Goal: Task Accomplishment & Management: Manage account settings

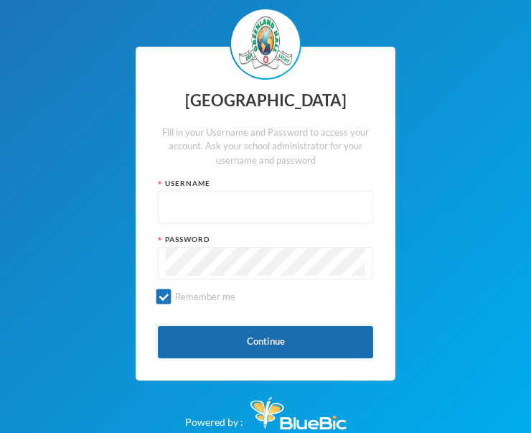
type input "glh23cs24"
click at [251, 340] on button "Continue" at bounding box center [265, 342] width 215 height 32
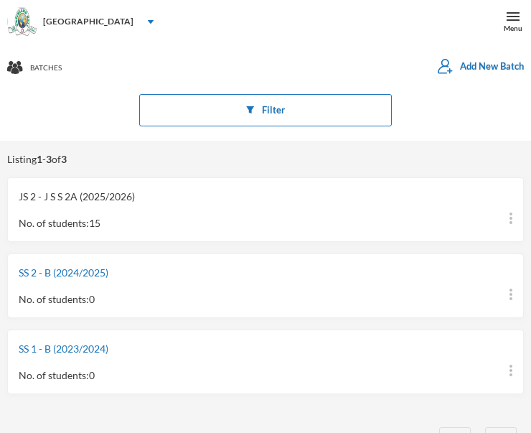
click at [76, 198] on link "JS 2 - J S S 2A (2025/2026)" at bounding box center [77, 196] width 116 height 12
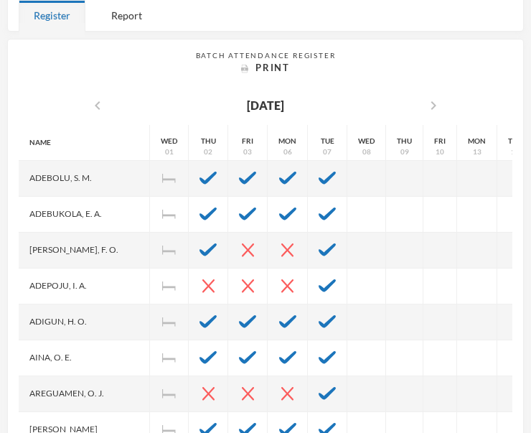
scroll to position [348, 0]
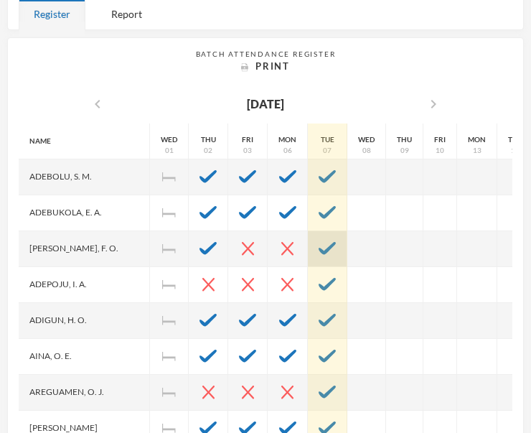
click at [319, 245] on img at bounding box center [327, 248] width 17 height 13
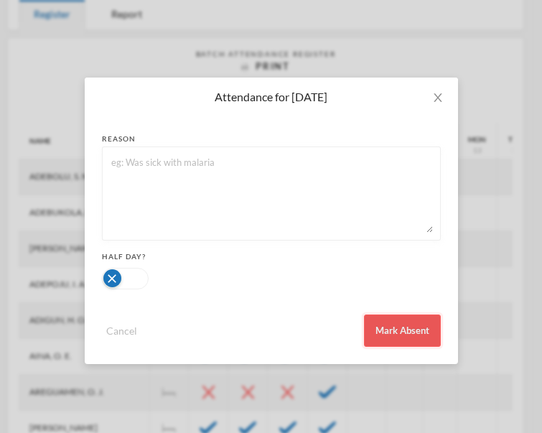
click at [396, 327] on button "Mark Absent" at bounding box center [402, 331] width 77 height 32
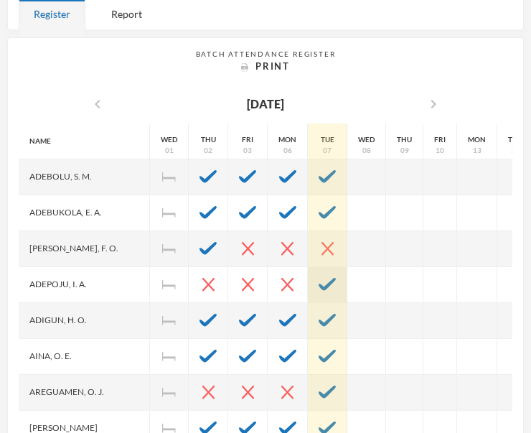
click at [319, 286] on img at bounding box center [327, 284] width 17 height 13
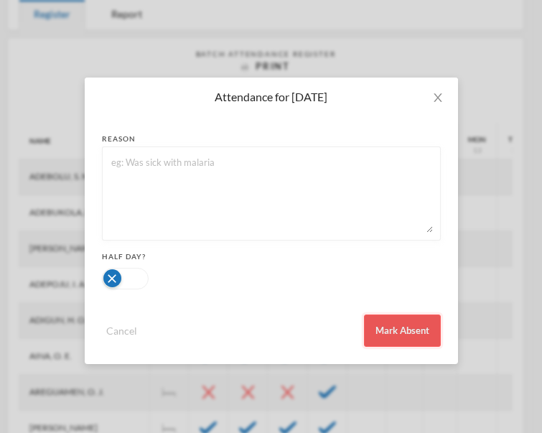
click at [395, 329] on button "Mark Absent" at bounding box center [402, 331] width 77 height 32
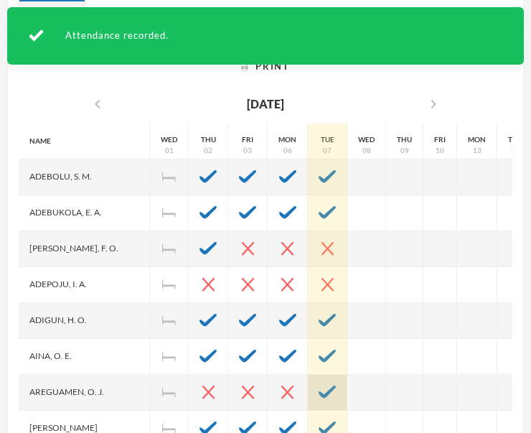
click at [319, 394] on img at bounding box center [327, 392] width 17 height 13
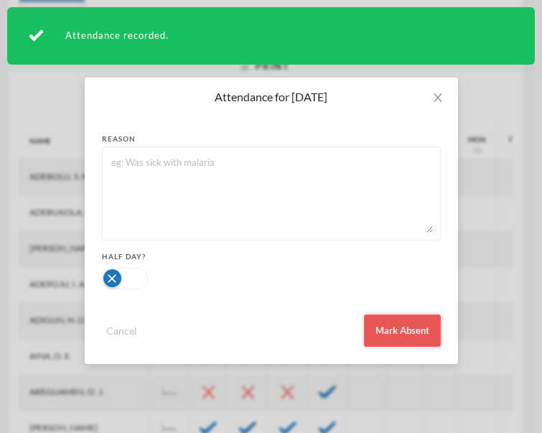
click at [392, 327] on button "Mark Absent" at bounding box center [402, 331] width 77 height 32
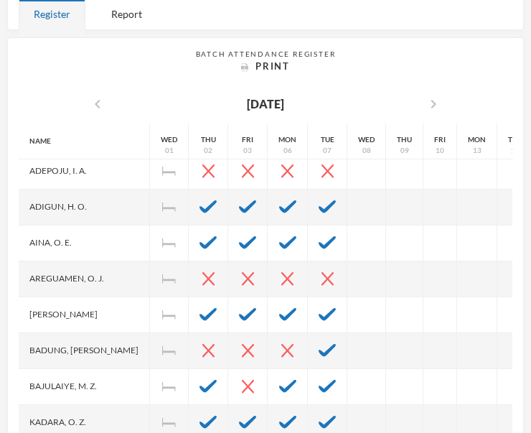
scroll to position [117, 0]
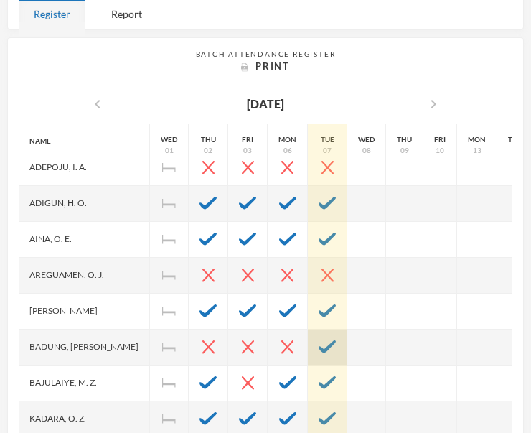
click at [319, 346] on img at bounding box center [327, 346] width 17 height 13
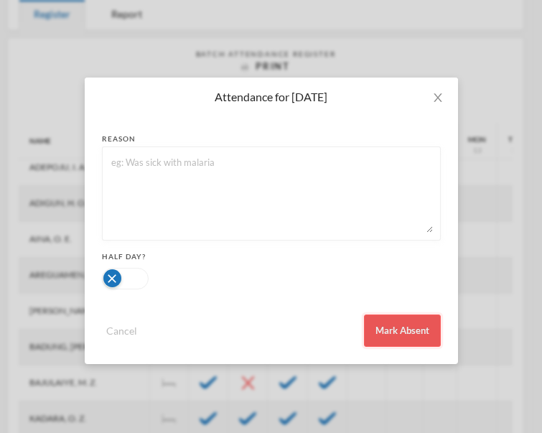
click at [394, 327] on button "Mark Absent" at bounding box center [402, 331] width 77 height 32
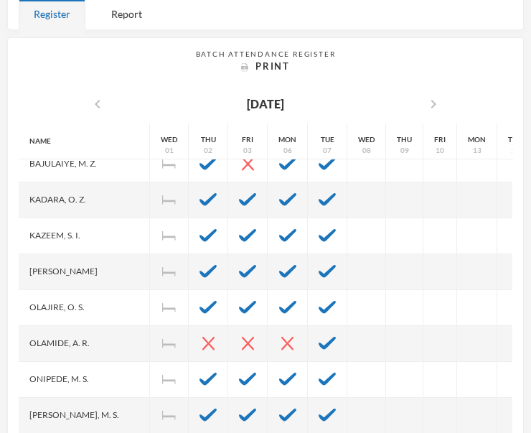
scroll to position [347, 0]
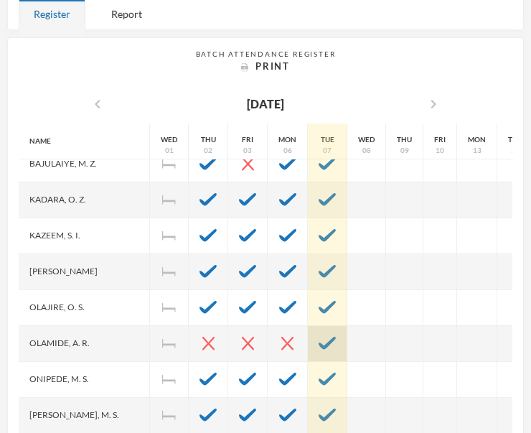
click at [319, 337] on img at bounding box center [327, 343] width 17 height 13
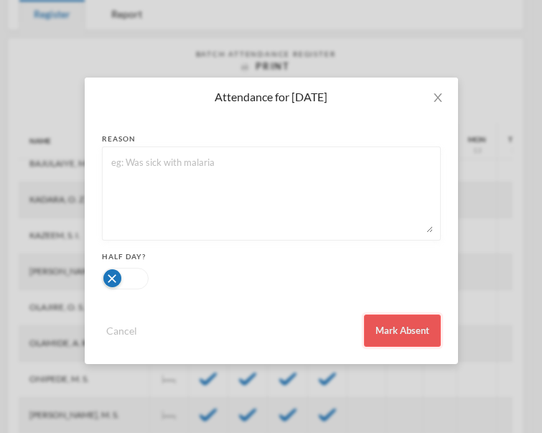
click at [386, 328] on button "Mark Absent" at bounding box center [402, 331] width 77 height 32
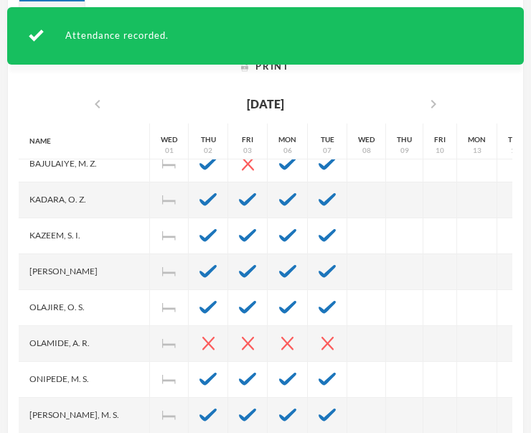
scroll to position [411, 0]
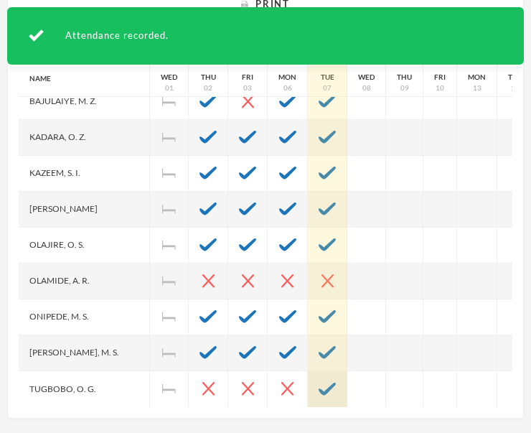
click at [319, 383] on img at bounding box center [327, 389] width 17 height 13
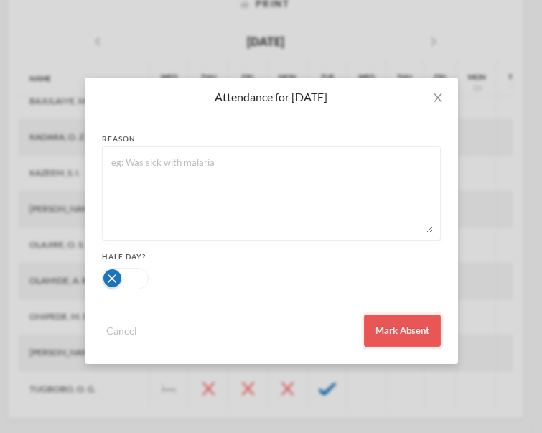
click at [399, 334] on button "Mark Absent" at bounding box center [402, 331] width 77 height 32
